Goal: Task Accomplishment & Management: Manage account settings

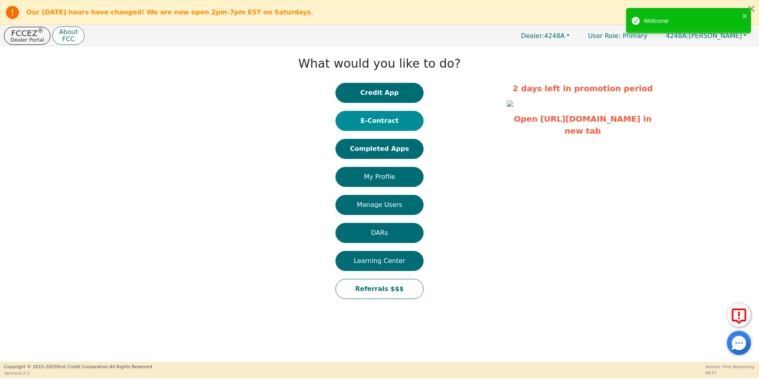
click at [389, 120] on button "E-Contract" at bounding box center [379, 121] width 88 height 20
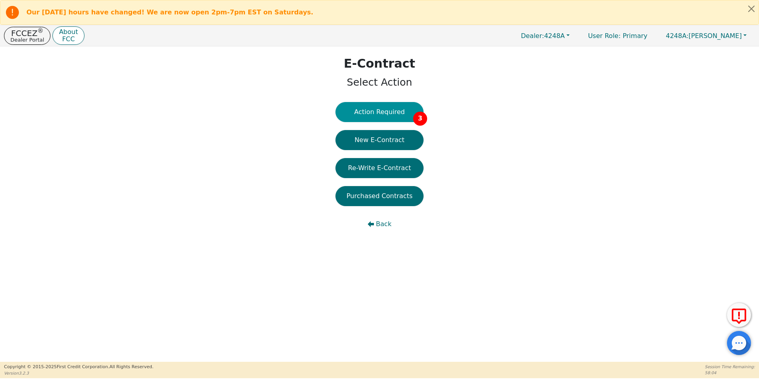
click at [372, 111] on button "Action Required 3" at bounding box center [379, 112] width 88 height 20
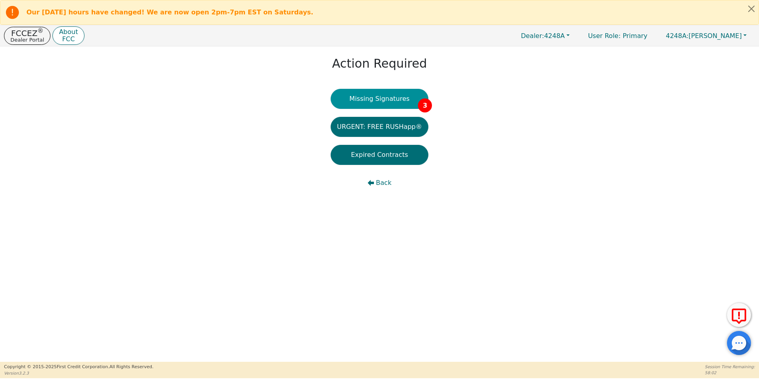
click at [380, 98] on button "Missing Signatures 3" at bounding box center [380, 99] width 98 height 20
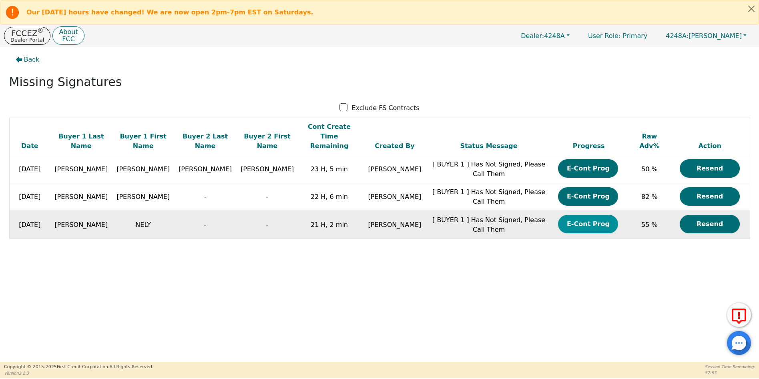
click at [590, 215] on button "E-Cont Prog" at bounding box center [588, 224] width 60 height 18
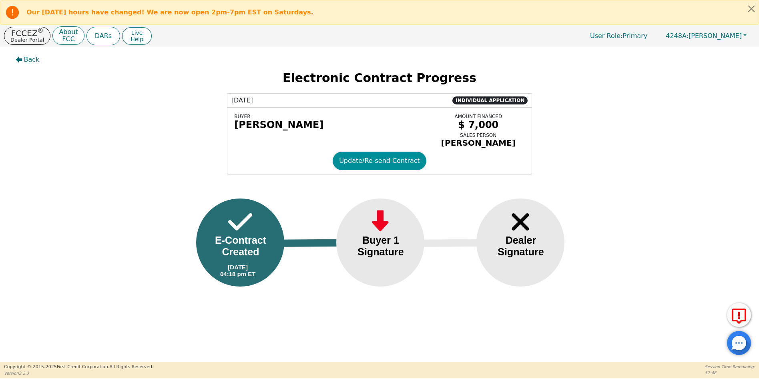
click at [361, 164] on button "Update/Re-send Contract" at bounding box center [380, 161] width 94 height 18
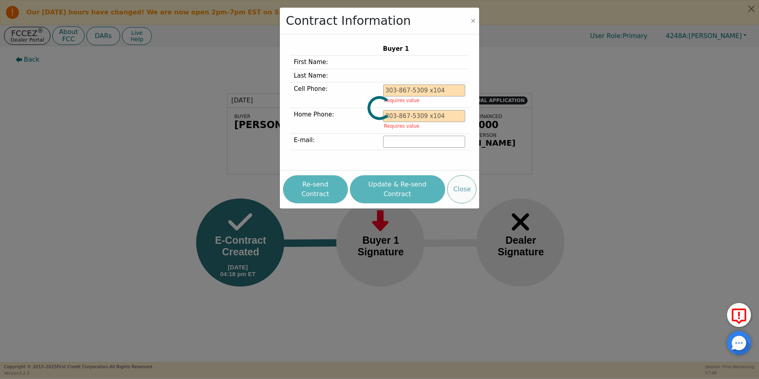
type input "[PHONE_NUMBER]"
type input "[EMAIL_ADDRESS][DOMAIN_NAME]"
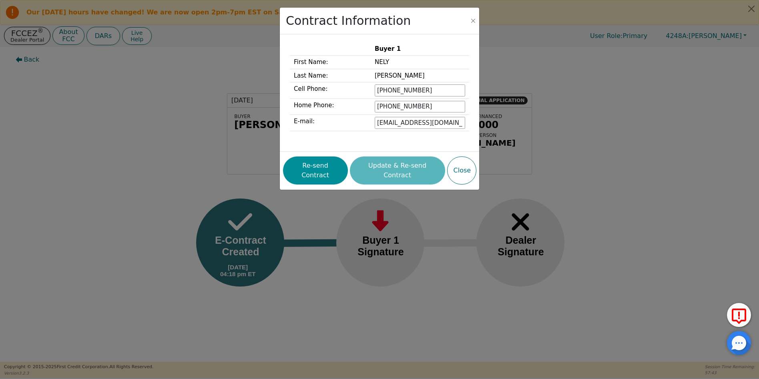
click at [320, 165] on button "Re-send Contract" at bounding box center [315, 170] width 65 height 28
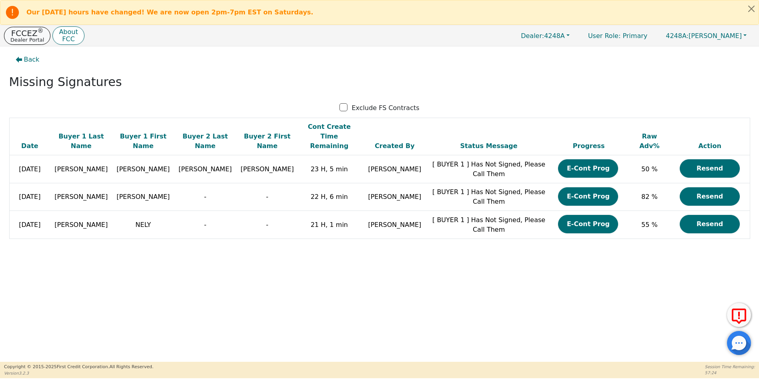
click at [30, 35] on p "FCCEZ ®" at bounding box center [27, 33] width 34 height 8
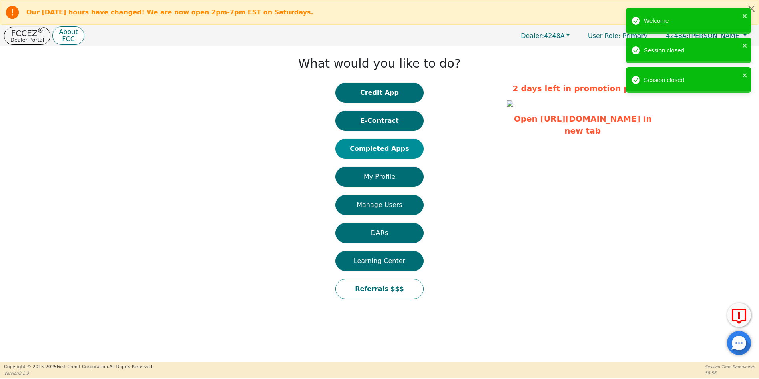
click at [381, 150] on button "Completed Apps" at bounding box center [379, 149] width 88 height 20
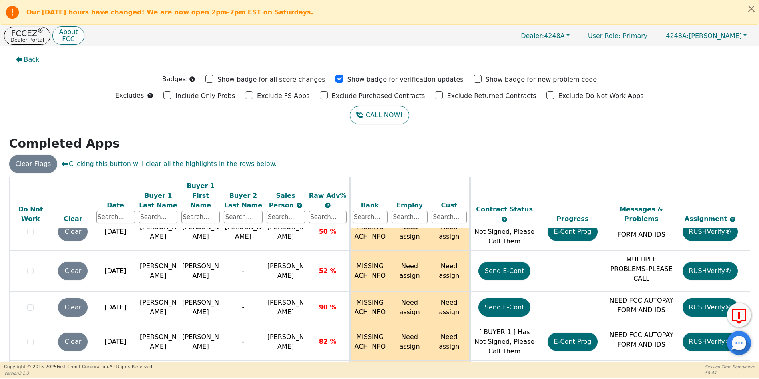
scroll to position [45, 0]
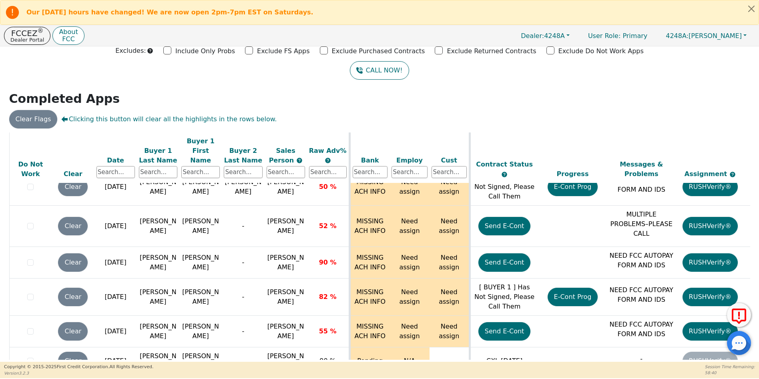
drag, startPoint x: 746, startPoint y: 352, endPoint x: 745, endPoint y: 359, distance: 7.3
click at [745, 359] on body "Our [DATE] hours have changed! We are now open 2pm-7pm EST on Saturdays. FCCEZ …" at bounding box center [379, 189] width 759 height 378
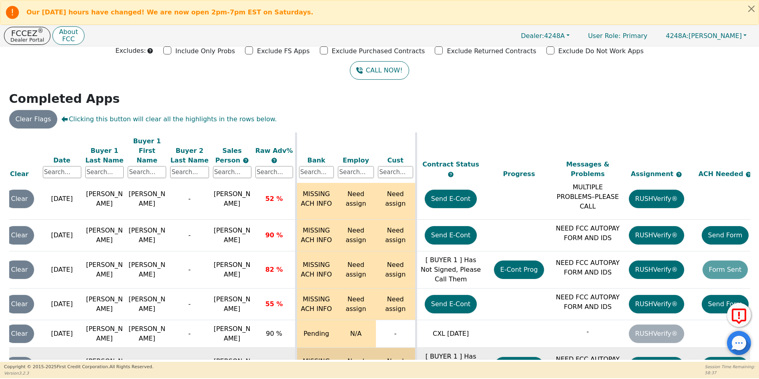
click at [457, 348] on td "[ BUYER 1 ] Has Not Signed, Please Call Them" at bounding box center [450, 366] width 69 height 37
click at [516, 357] on button "E-Cont Prog" at bounding box center [519, 366] width 50 height 18
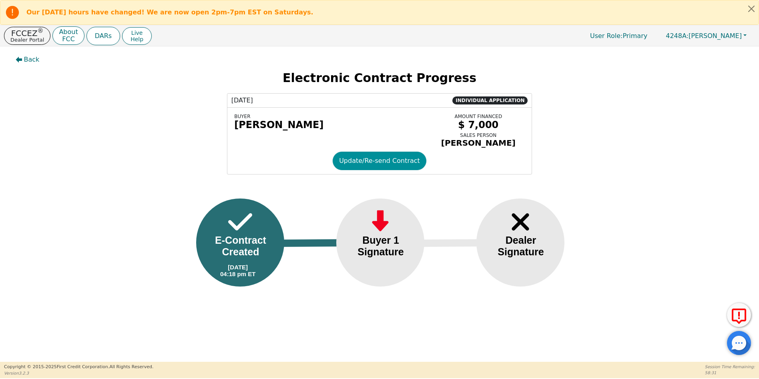
click at [365, 165] on button "Update/Re-send Contract" at bounding box center [380, 161] width 94 height 18
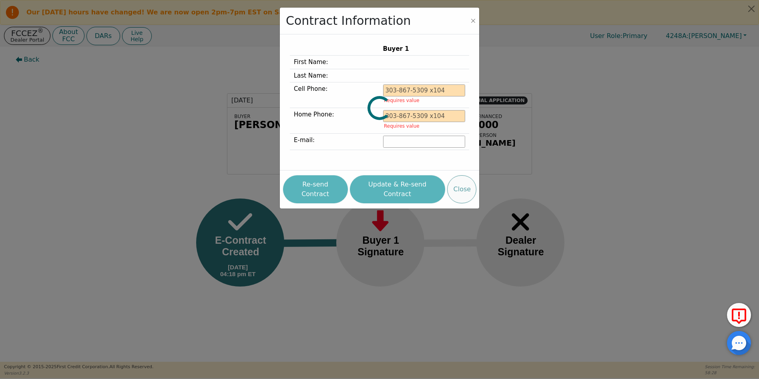
type input "[PHONE_NUMBER]"
type input "[EMAIL_ADDRESS][DOMAIN_NAME]"
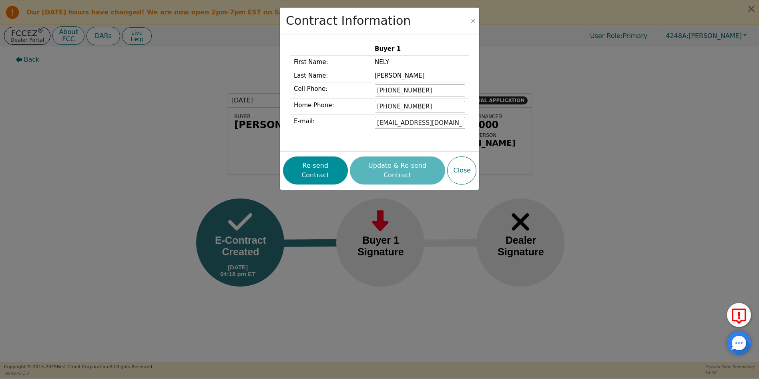
click at [324, 166] on button "Re-send Contract" at bounding box center [315, 170] width 65 height 28
